Goal: Navigation & Orientation: Go to known website

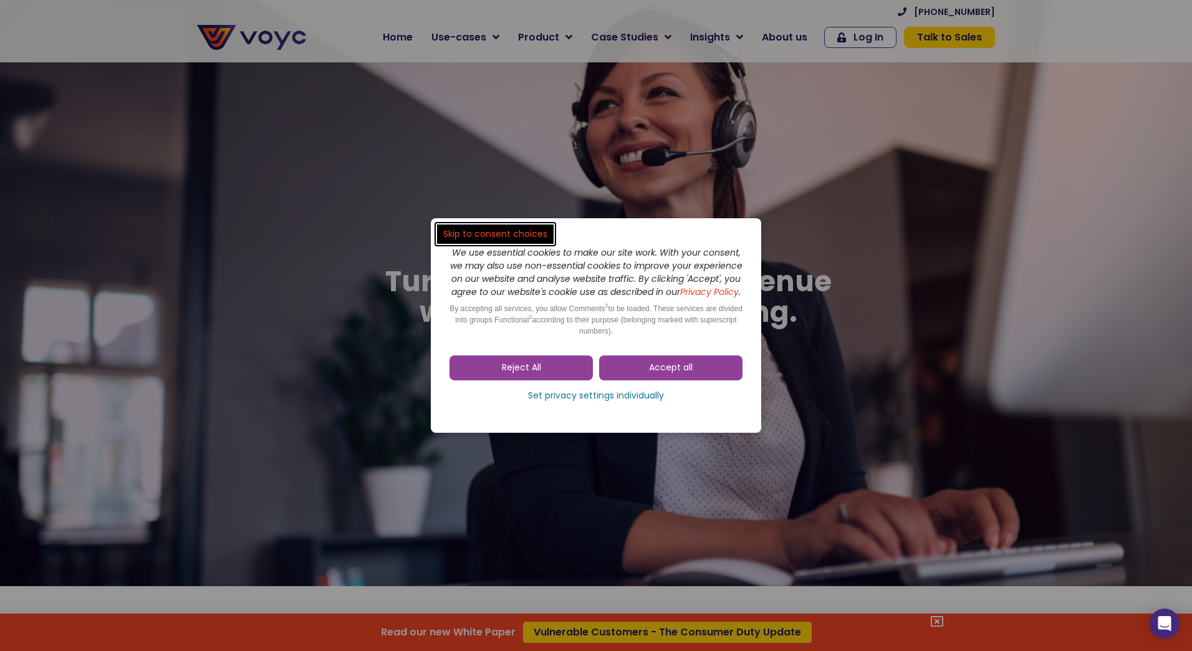
click at [539, 374] on span "Reject All" at bounding box center [521, 368] width 39 height 12
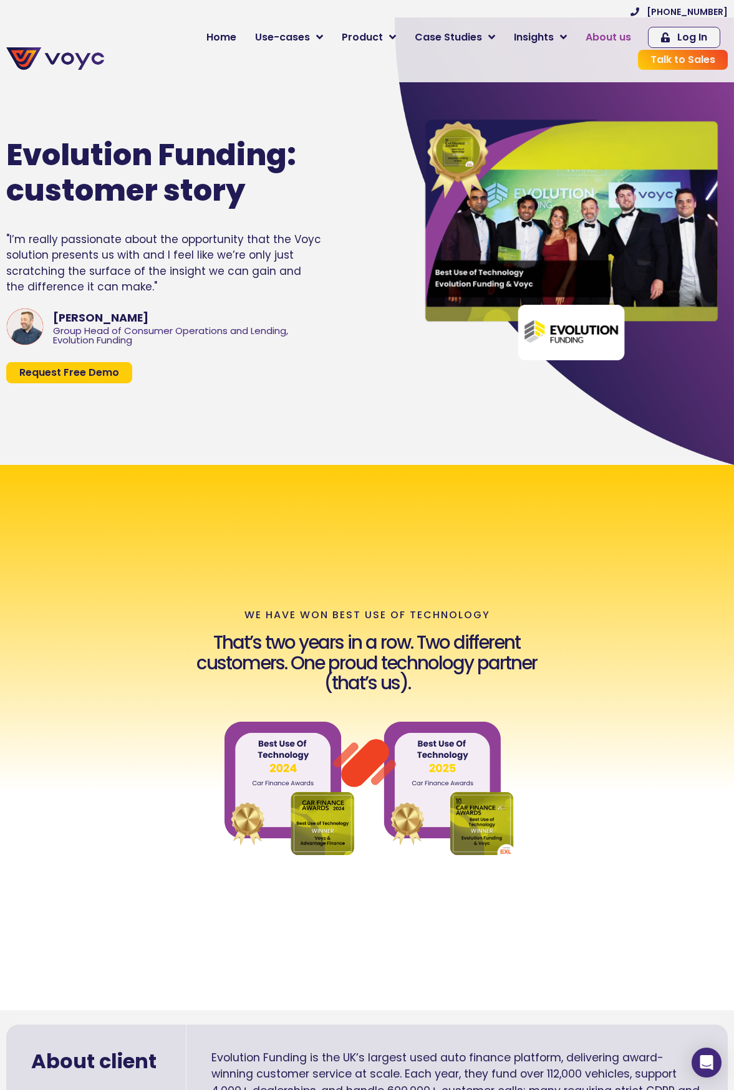
click at [585, 38] on span "About us" at bounding box center [608, 37] width 46 height 15
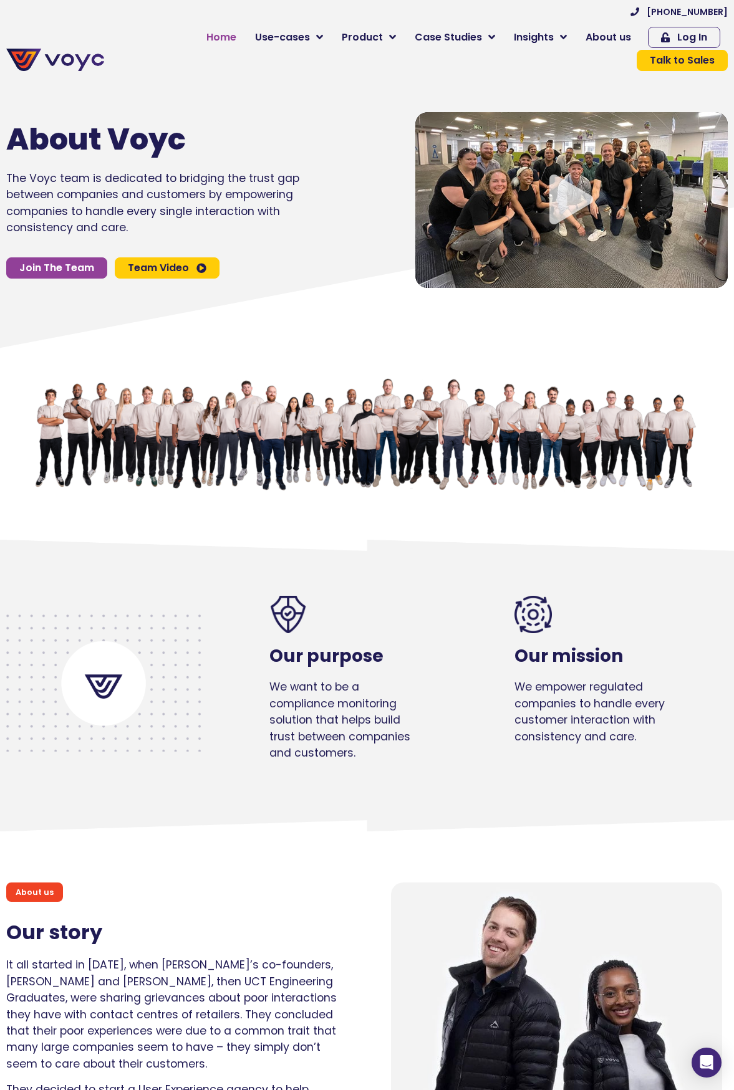
click at [206, 32] on span "Home" at bounding box center [221, 37] width 30 height 15
